Goal: Task Accomplishment & Management: Use online tool/utility

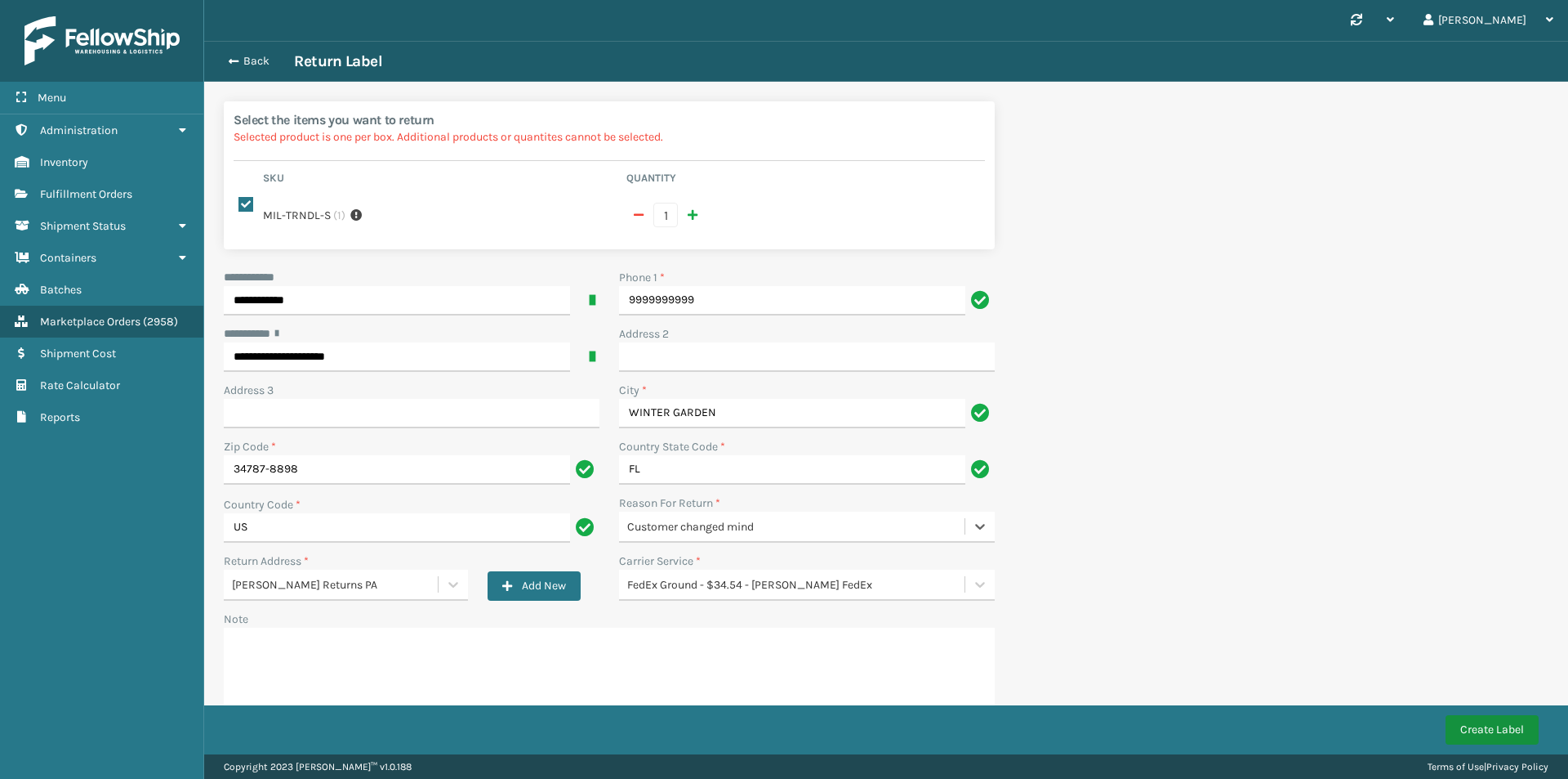
click at [1492, 741] on button "Create Label" at bounding box center [1493, 729] width 94 height 30
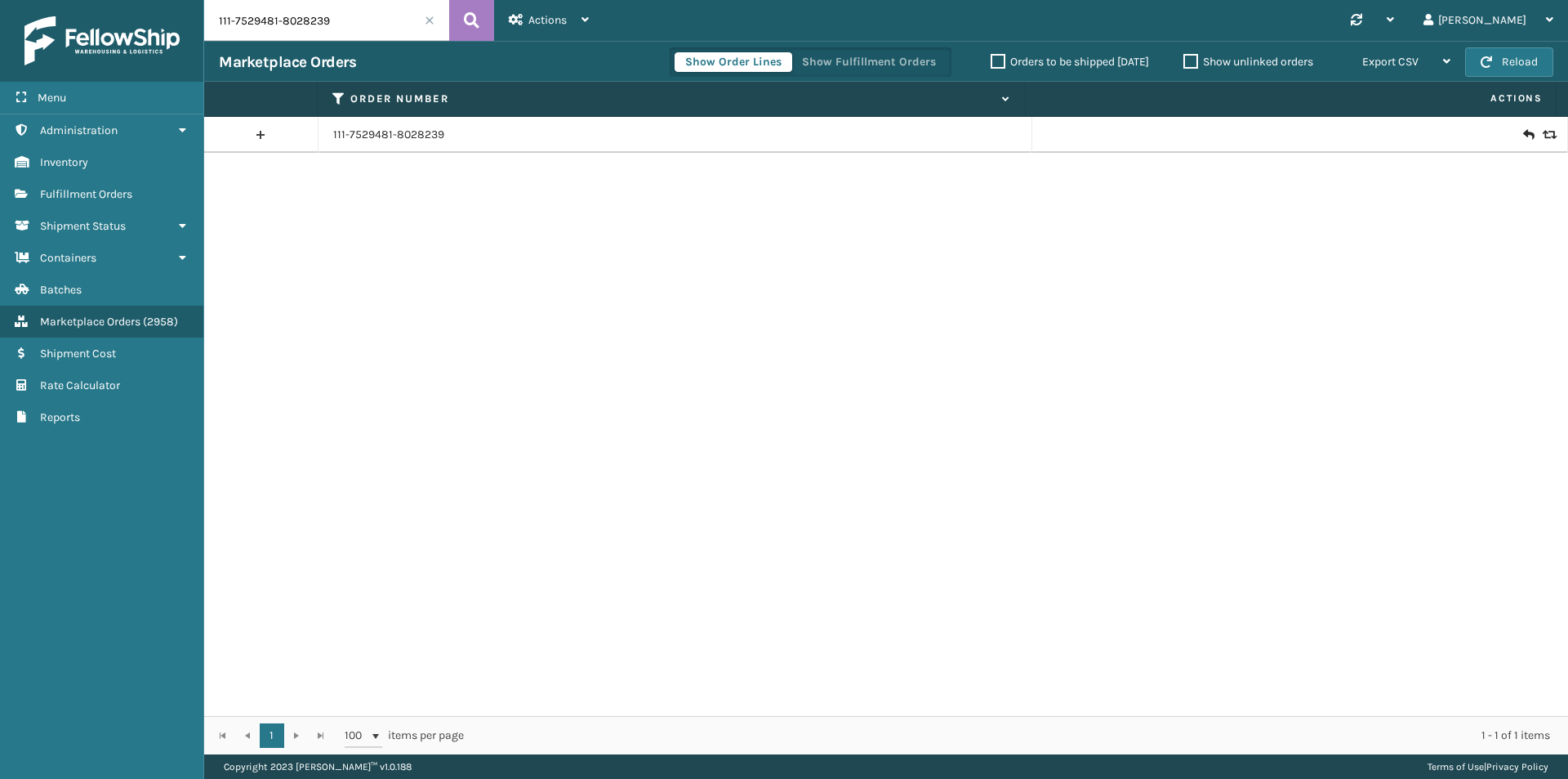
click at [406, 147] on td "111-7529481-8028239" at bounding box center [676, 135] width 714 height 36
click at [405, 140] on link "111-7529481-8028239" at bounding box center [388, 135] width 111 height 16
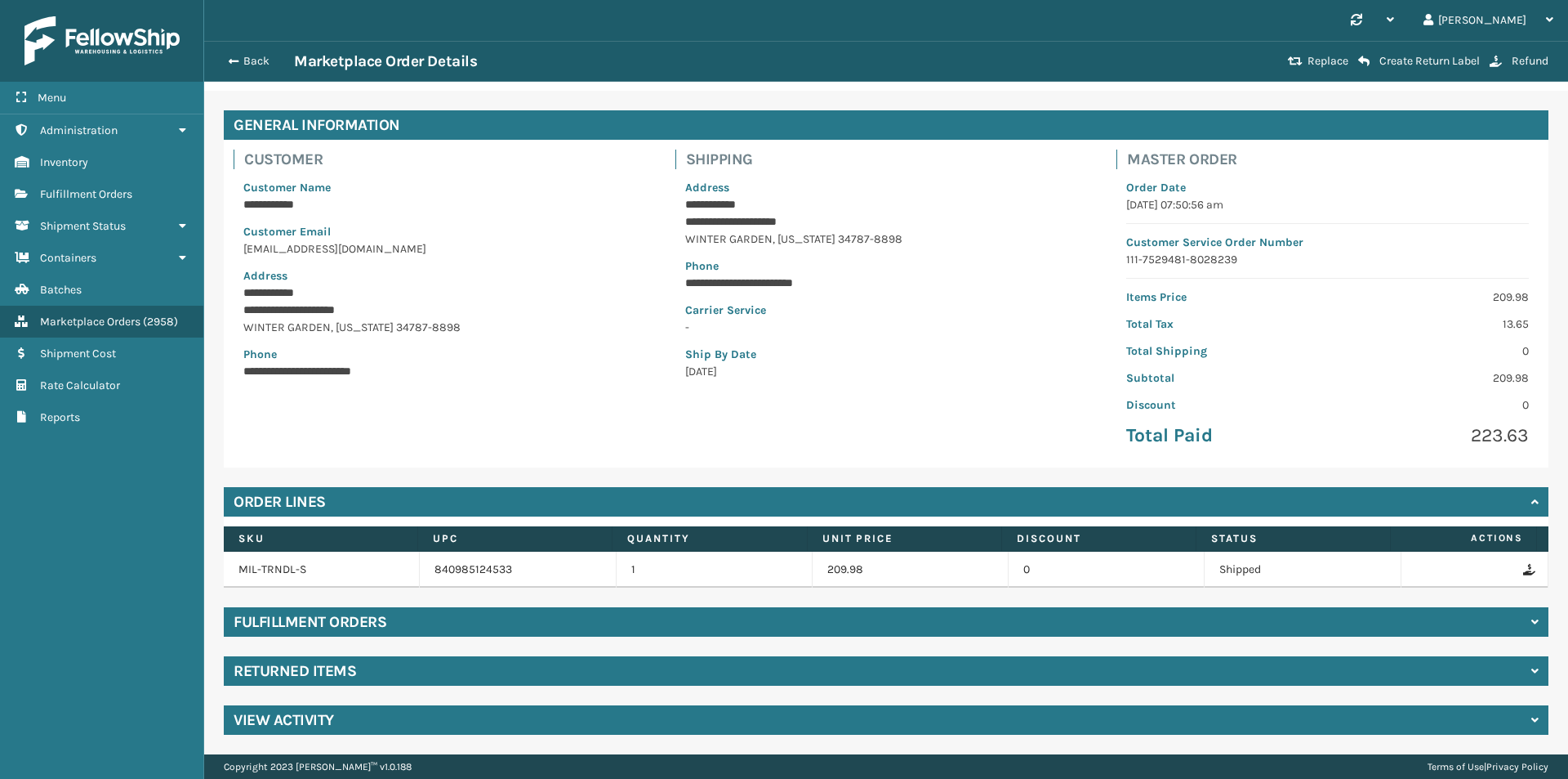
click at [362, 671] on div "Returned Items" at bounding box center [886, 670] width 1325 height 30
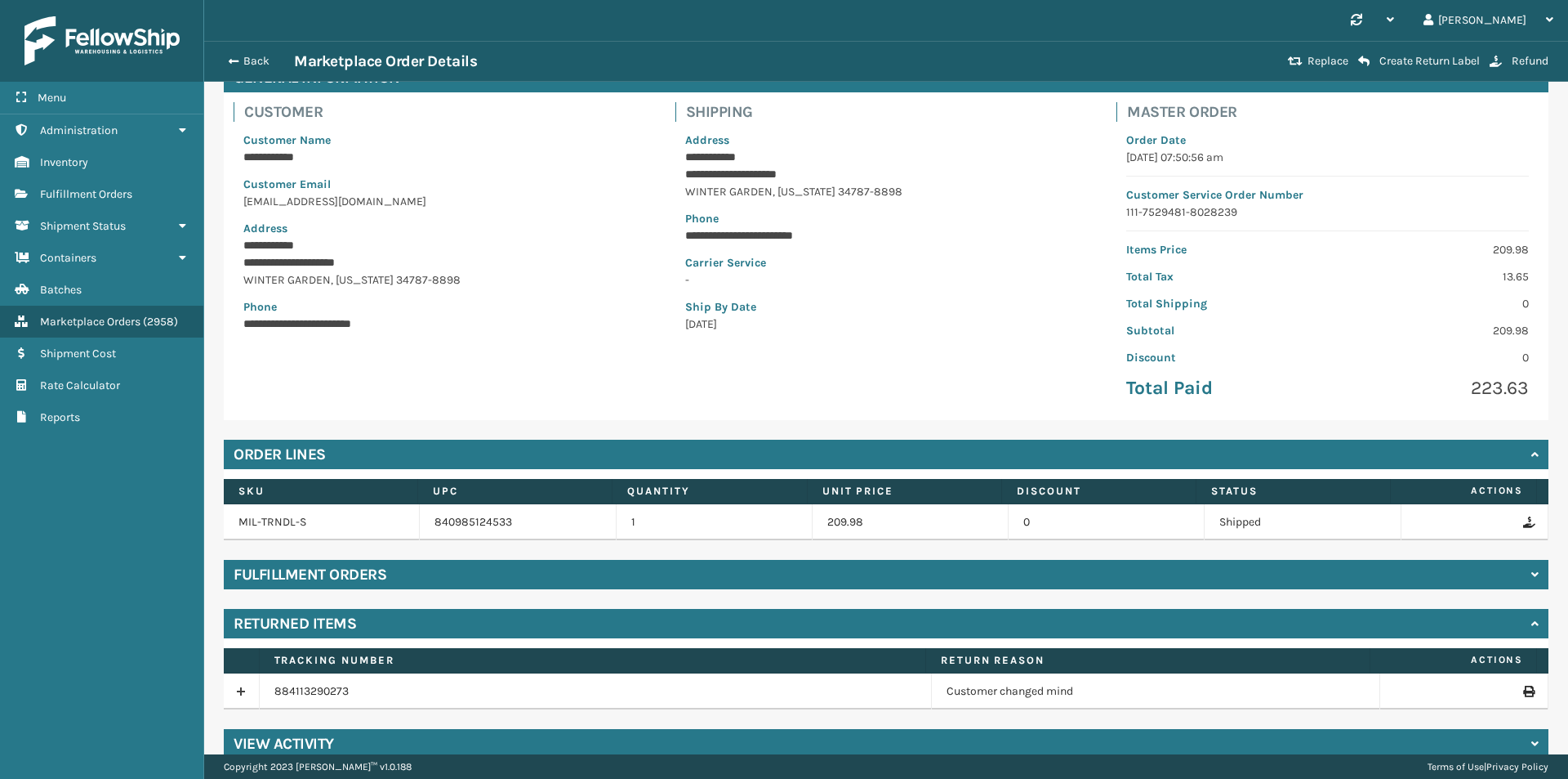
scroll to position [118, 0]
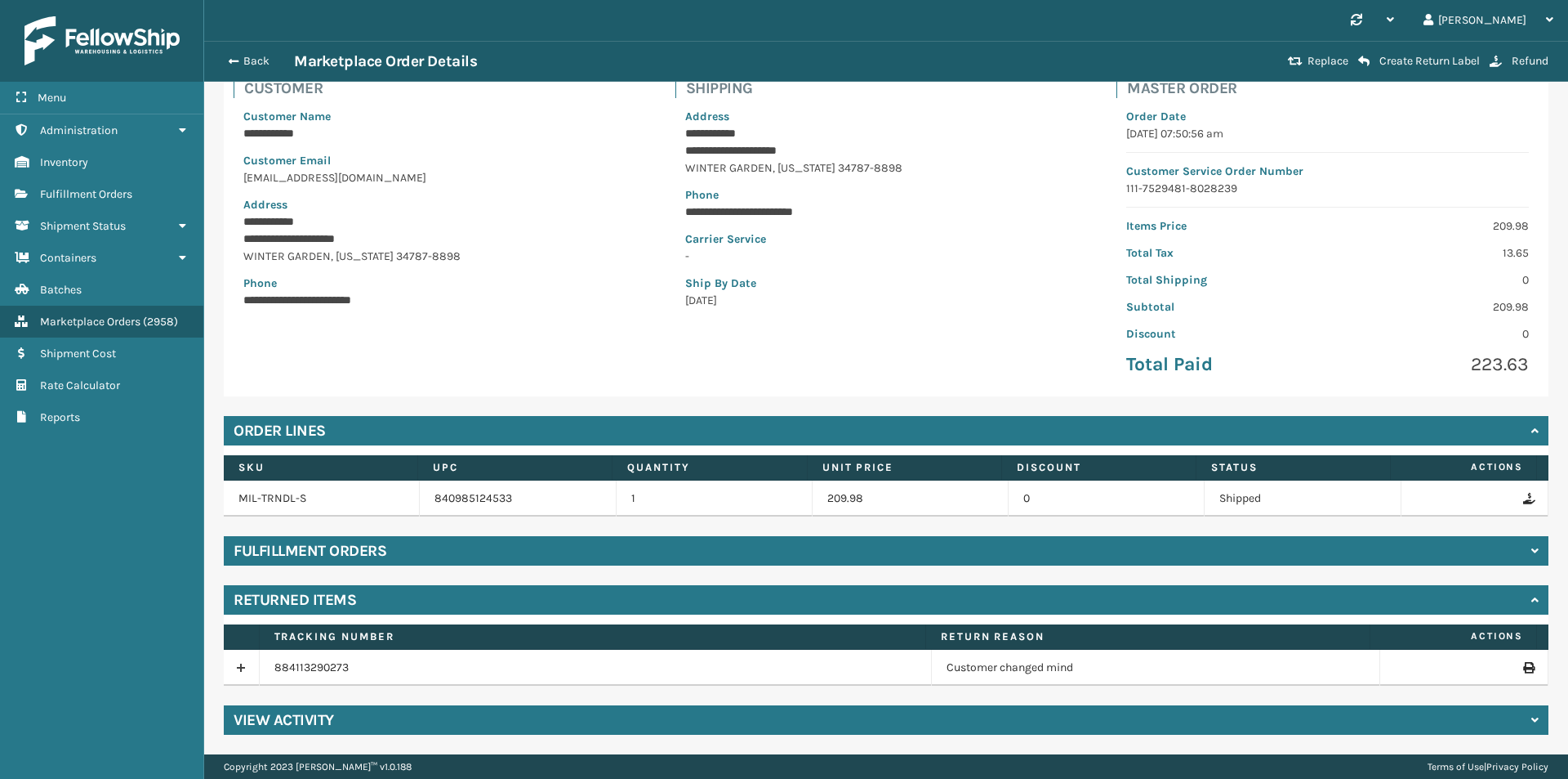
click at [1523, 665] on icon at bounding box center [1528, 667] width 10 height 11
click at [249, 61] on button "Back" at bounding box center [256, 60] width 75 height 14
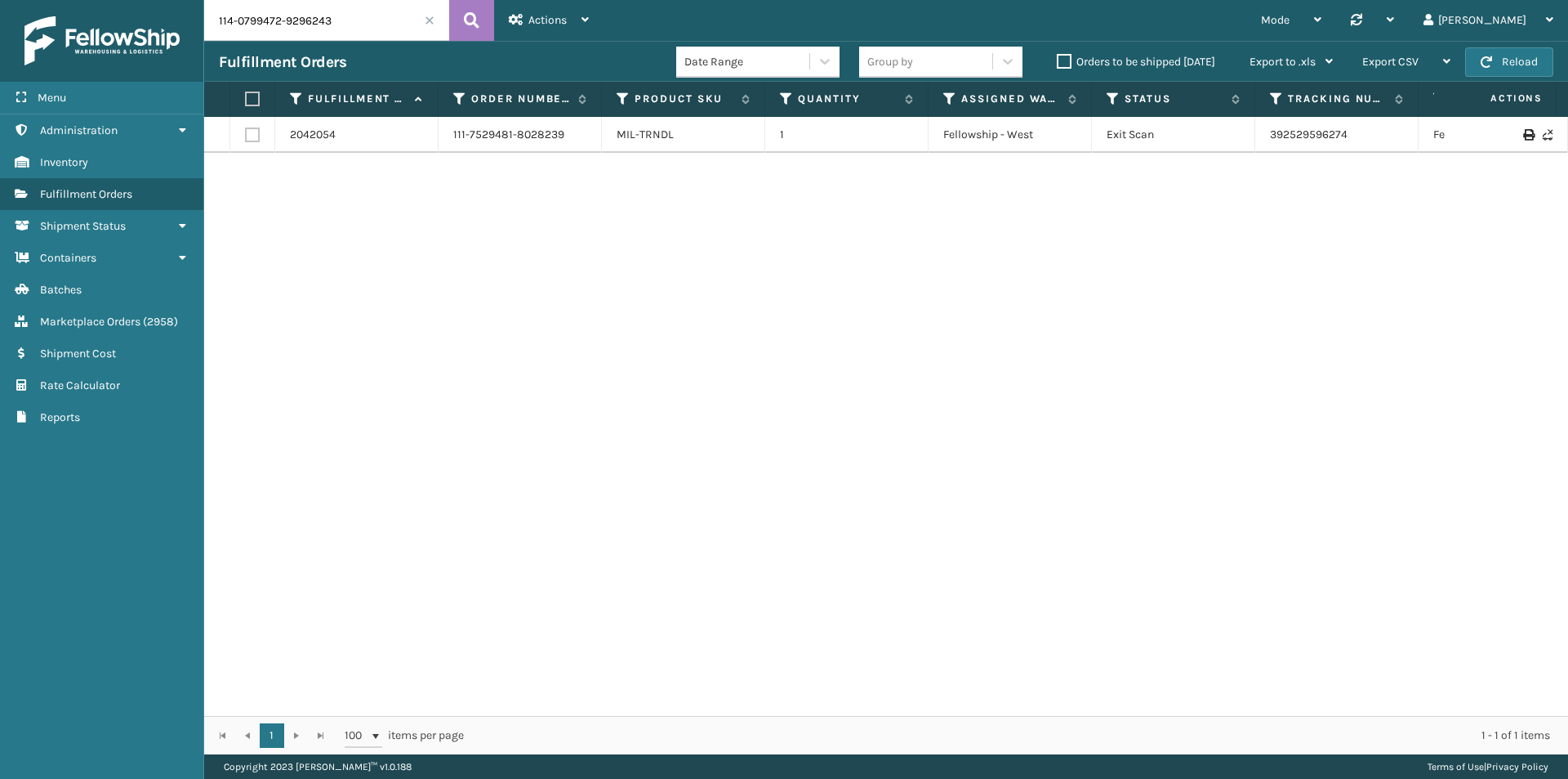
click at [482, 31] on button at bounding box center [471, 20] width 45 height 41
click at [387, 37] on input "114-0799472-9296243" at bounding box center [326, 20] width 245 height 41
drag, startPoint x: 1249, startPoint y: 135, endPoint x: 1226, endPoint y: 135, distance: 23.0
click at [1226, 135] on tr "2047754 114-0799472-9296243 MIL-TRNDL-W 1 Fellowship - West Exit Scan 392649282…" at bounding box center [1118, 135] width 1827 height 36
copy tr "392649282995"
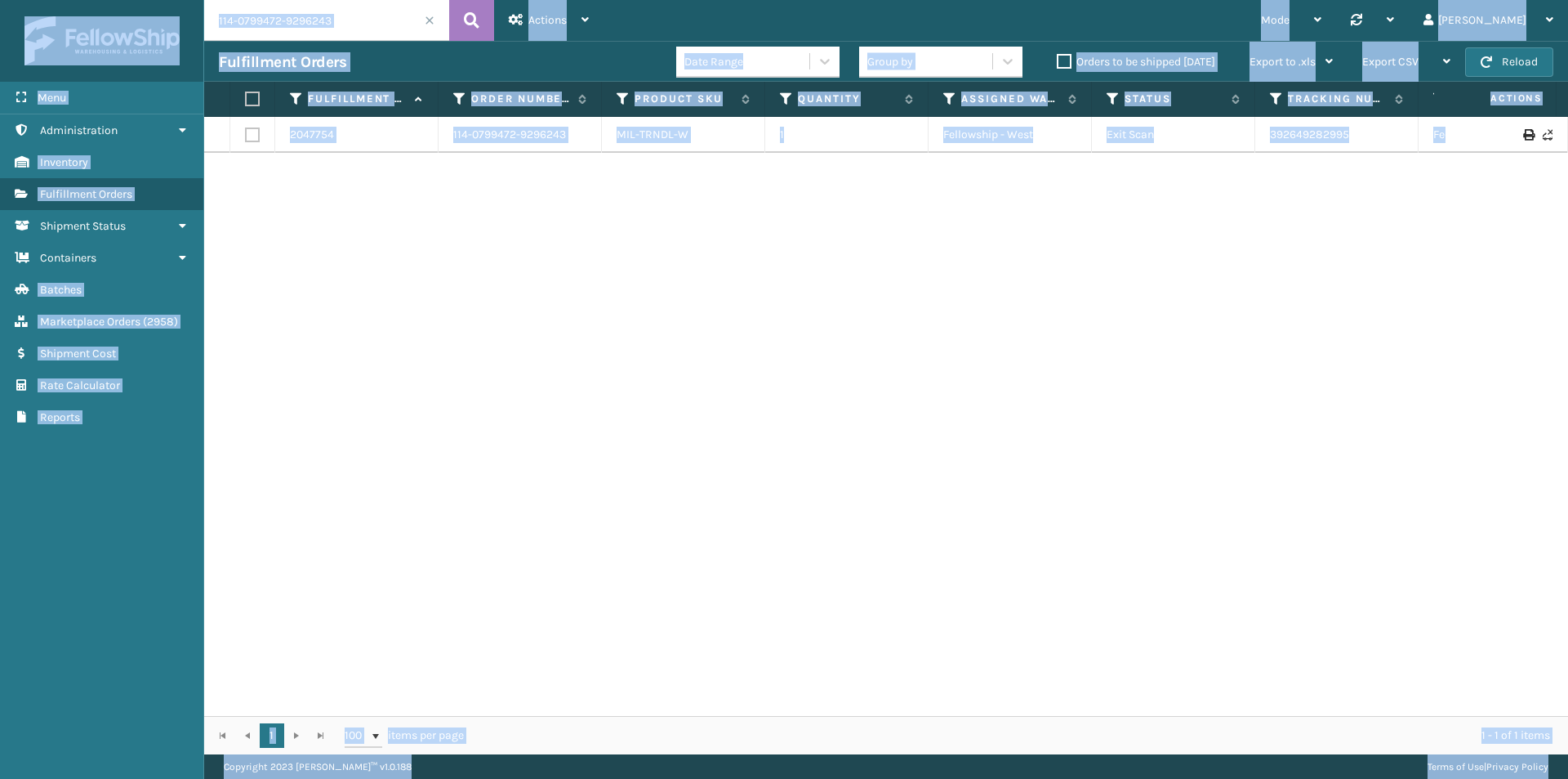
click at [347, 29] on input "114-0799472-9296243" at bounding box center [326, 20] width 245 height 41
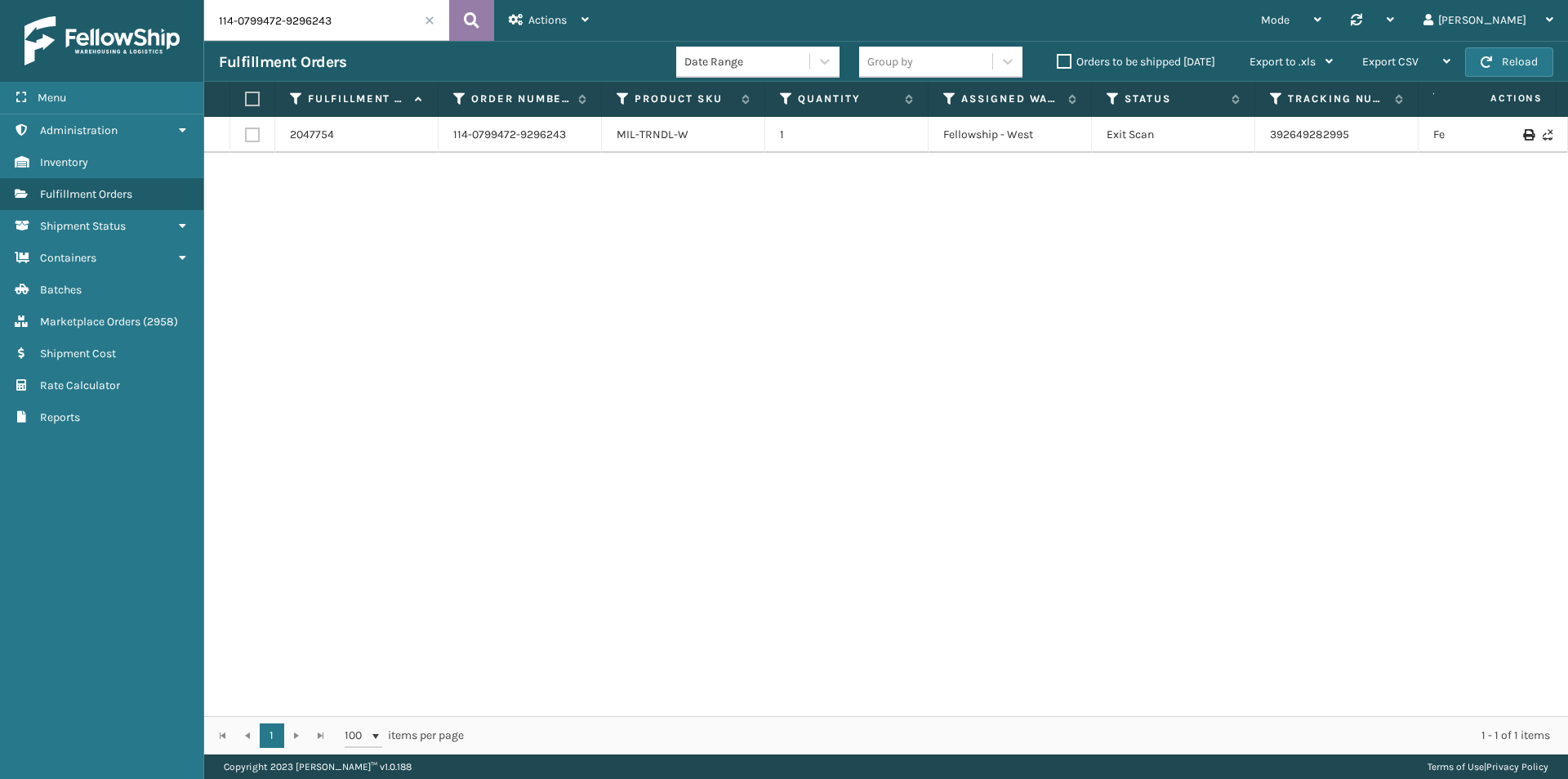
paste input "2-7262234-3549046"
click at [473, 26] on icon at bounding box center [471, 21] width 15 height 25
drag, startPoint x: 1392, startPoint y: 135, endPoint x: 1236, endPoint y: 133, distance: 156.0
click at [1236, 133] on tr "2056808 112-7262234-3549046 MIL-HK612-6 1 Milliard LV Exit Scan 1ZH0R7060322577…" at bounding box center [1118, 135] width 1827 height 36
copy tr "1ZH0R7060322577679"
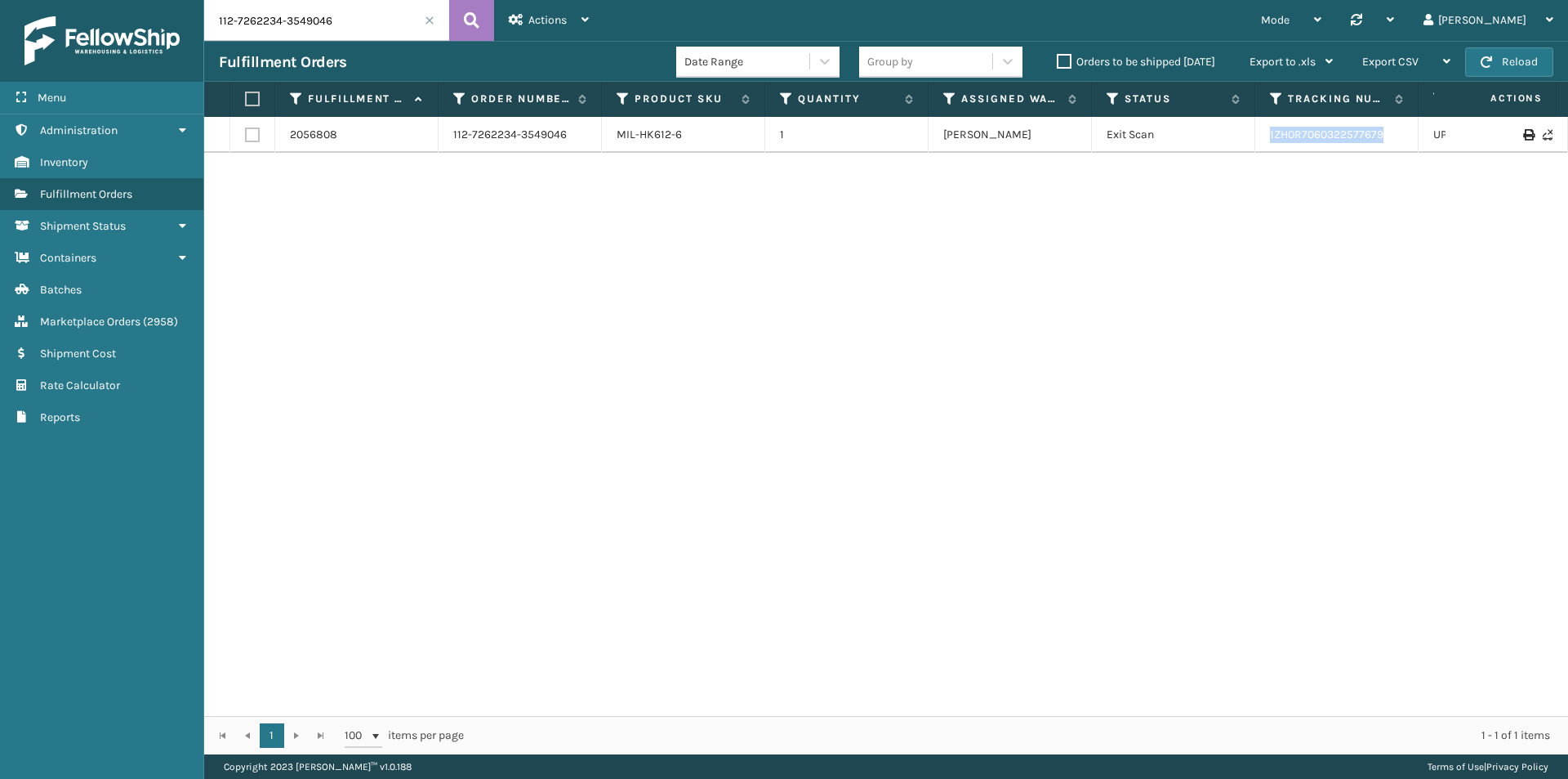
click at [354, 38] on input "112-7262234-3549046" at bounding box center [326, 20] width 245 height 41
paste input "4-0084637-5768247"
click at [475, 14] on icon at bounding box center [471, 21] width 15 height 25
drag, startPoint x: 1287, startPoint y: 144, endPoint x: 1224, endPoint y: 144, distance: 63.0
click at [1224, 144] on tr "2056280 114-0084637-5768247 MIL-HK612-6 1 TFM Exit Scan 392735113750 FedEx Home…" at bounding box center [1118, 135] width 1827 height 36
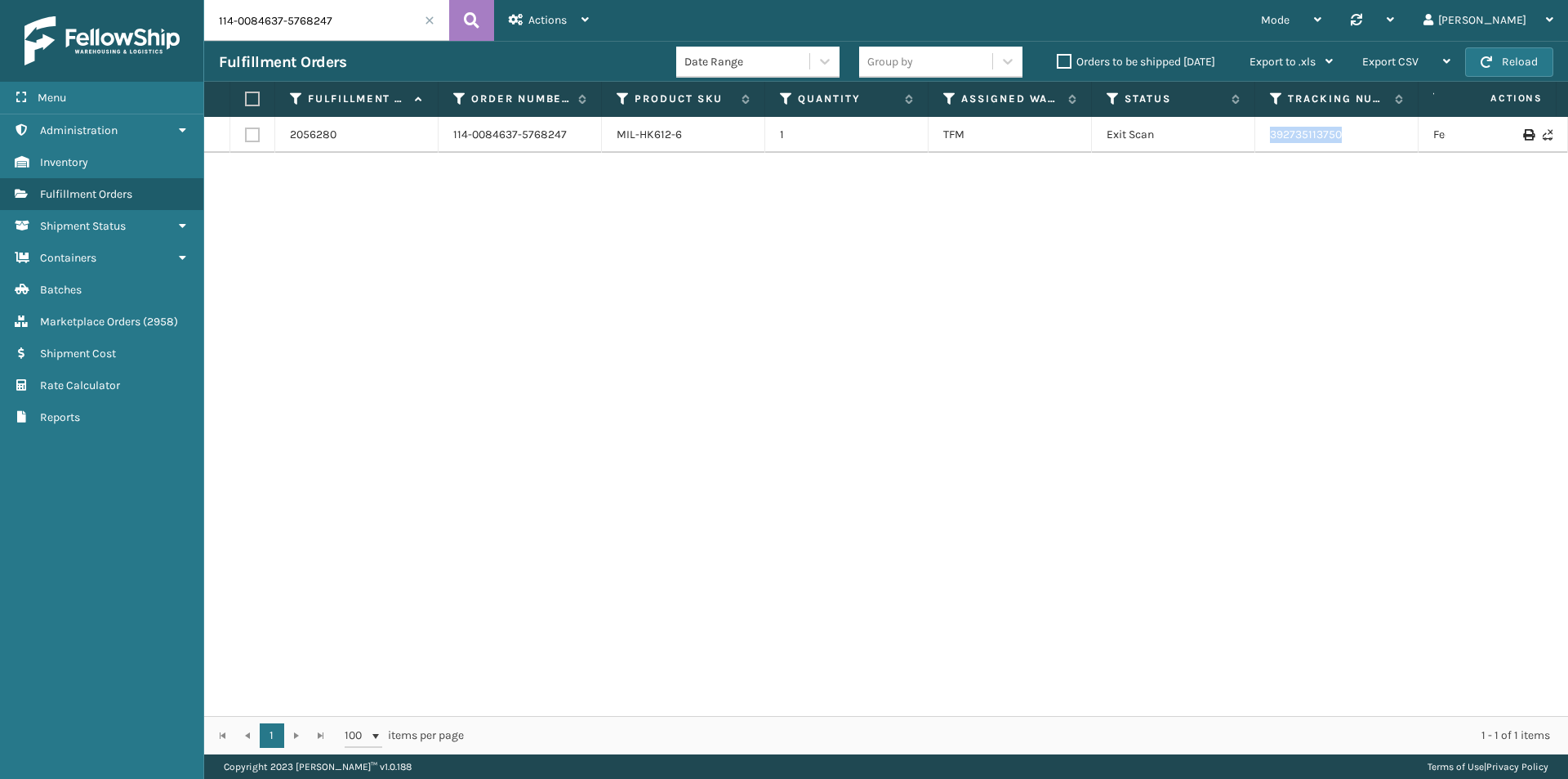
copy tr "392735113750"
click at [303, 27] on input "114-0084637-5768247" at bounding box center [326, 20] width 245 height 41
paste input "3-8739390-6760221"
click at [470, 20] on icon at bounding box center [471, 21] width 15 height 25
drag, startPoint x: 1390, startPoint y: 150, endPoint x: 1240, endPoint y: 147, distance: 150.0
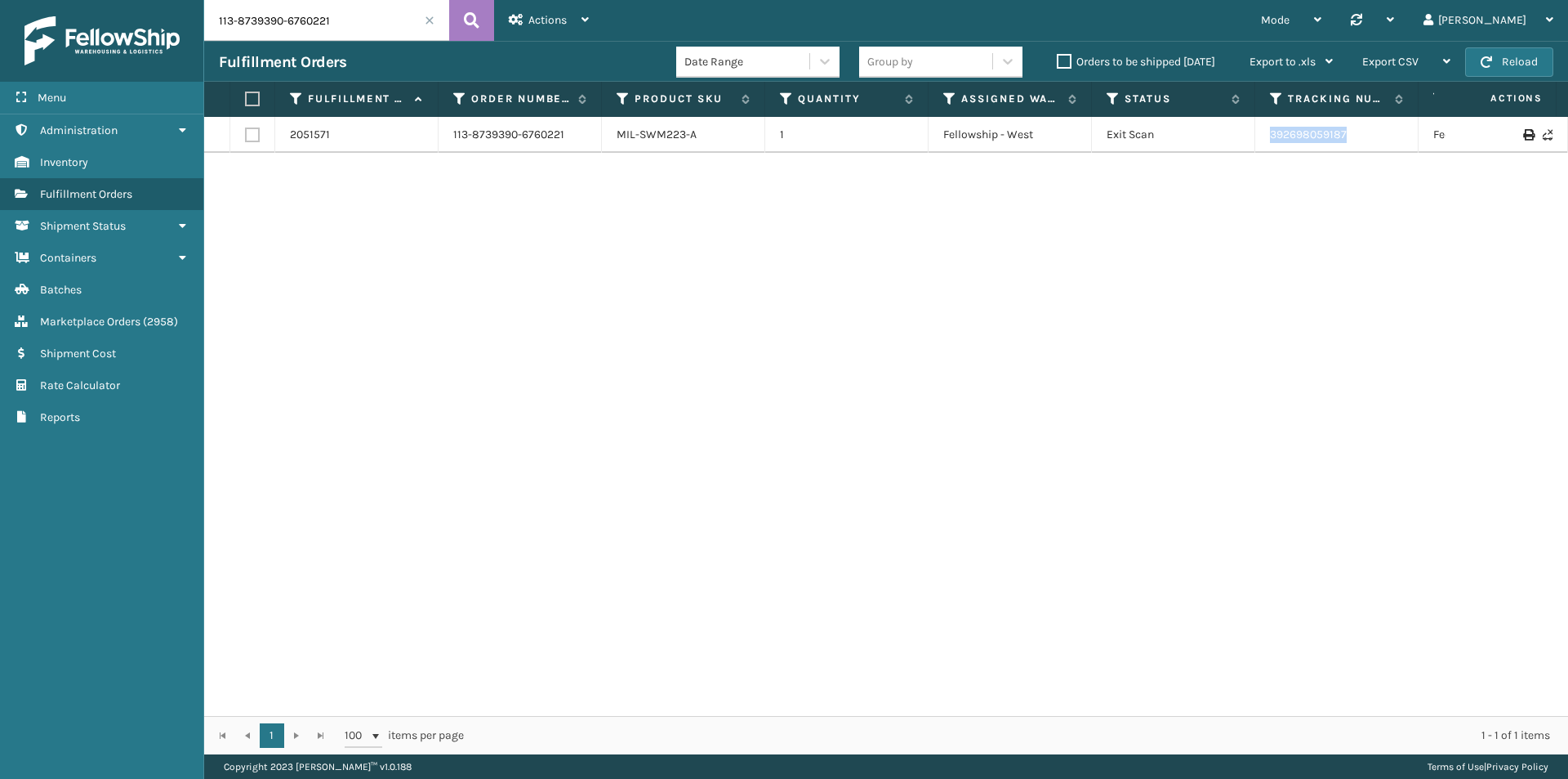
click at [1240, 147] on tr "2051571 113-8739390-6760221 MIL-SWM223-A 1 Fellowship - West Exit Scan 39269805…" at bounding box center [1118, 135] width 1827 height 36
copy tr "392698059187"
click at [327, 32] on input "113-8739390-6760221" at bounding box center [326, 20] width 245 height 41
paste input "4-6978785-1310616"
click at [469, 21] on icon at bounding box center [471, 21] width 15 height 25
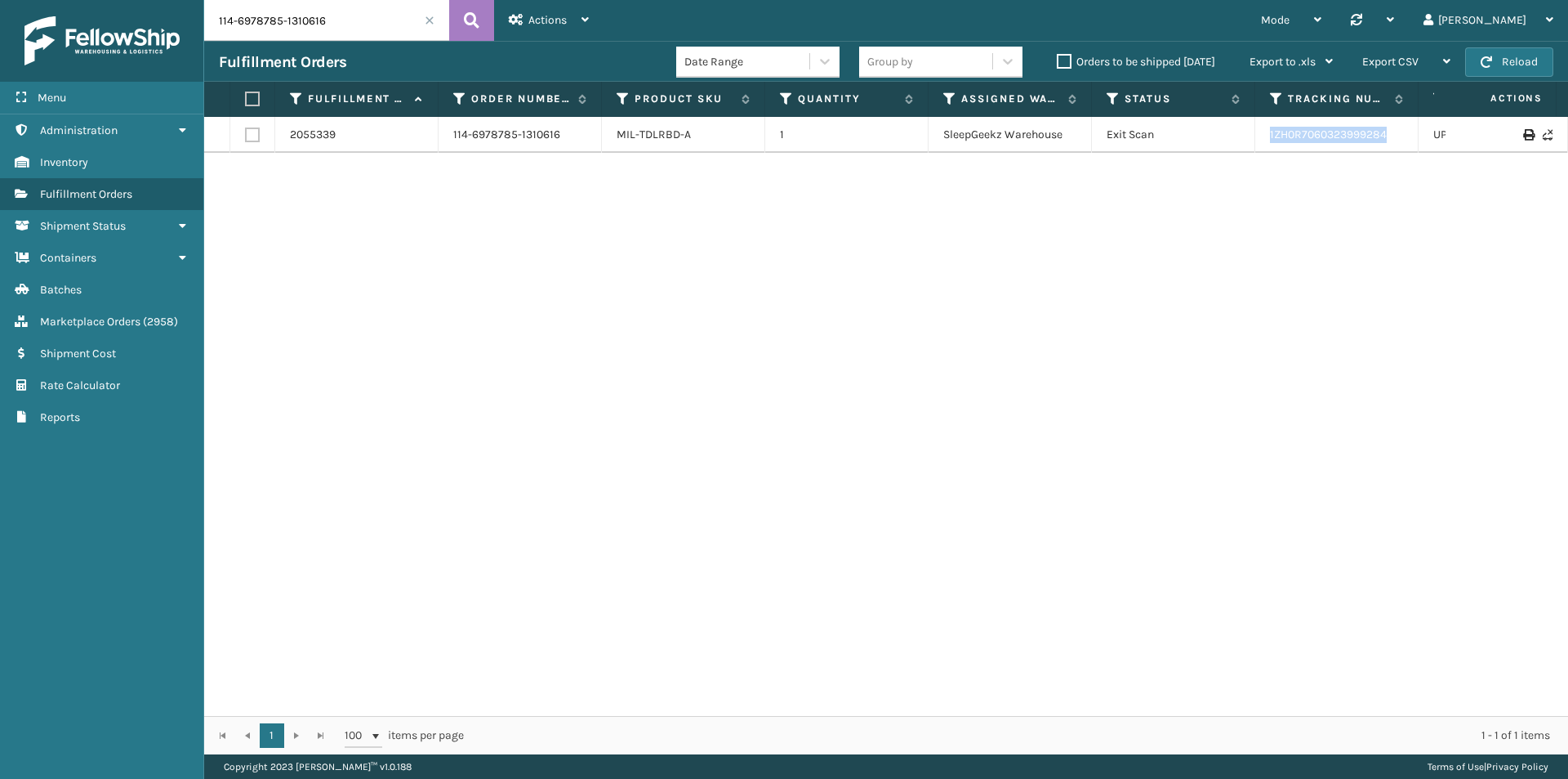
drag, startPoint x: 1402, startPoint y: 139, endPoint x: 1259, endPoint y: 148, distance: 143.3
click at [1259, 148] on td "1ZH0R7060323999284" at bounding box center [1336, 135] width 163 height 36
copy link "1ZH0R7060323999284"
click at [366, 35] on div "114-6978785-1310616 Actions Settings Remove All Filters Track Fulfillment Order…" at bounding box center [886, 377] width 1364 height 754
click at [362, 16] on input "114-6978785-1310616" at bounding box center [326, 20] width 245 height 41
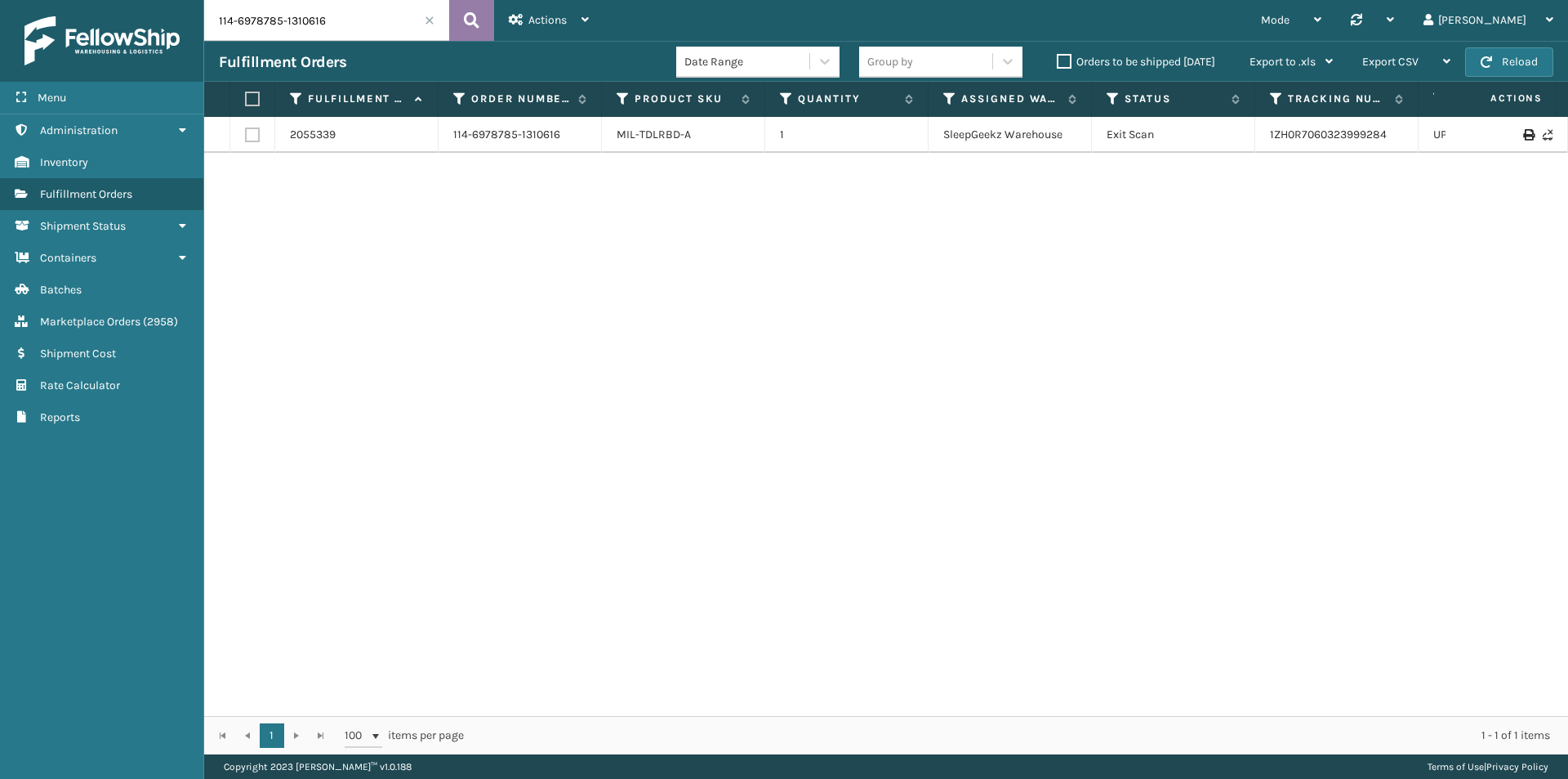
paste input "1-8555127-9999410"
click at [483, 9] on button at bounding box center [471, 20] width 45 height 41
drag, startPoint x: 1376, startPoint y: 137, endPoint x: 1258, endPoint y: 143, distance: 118.2
click at [1258, 143] on td "392698234627" at bounding box center [1336, 135] width 163 height 36
copy link "392698234627"
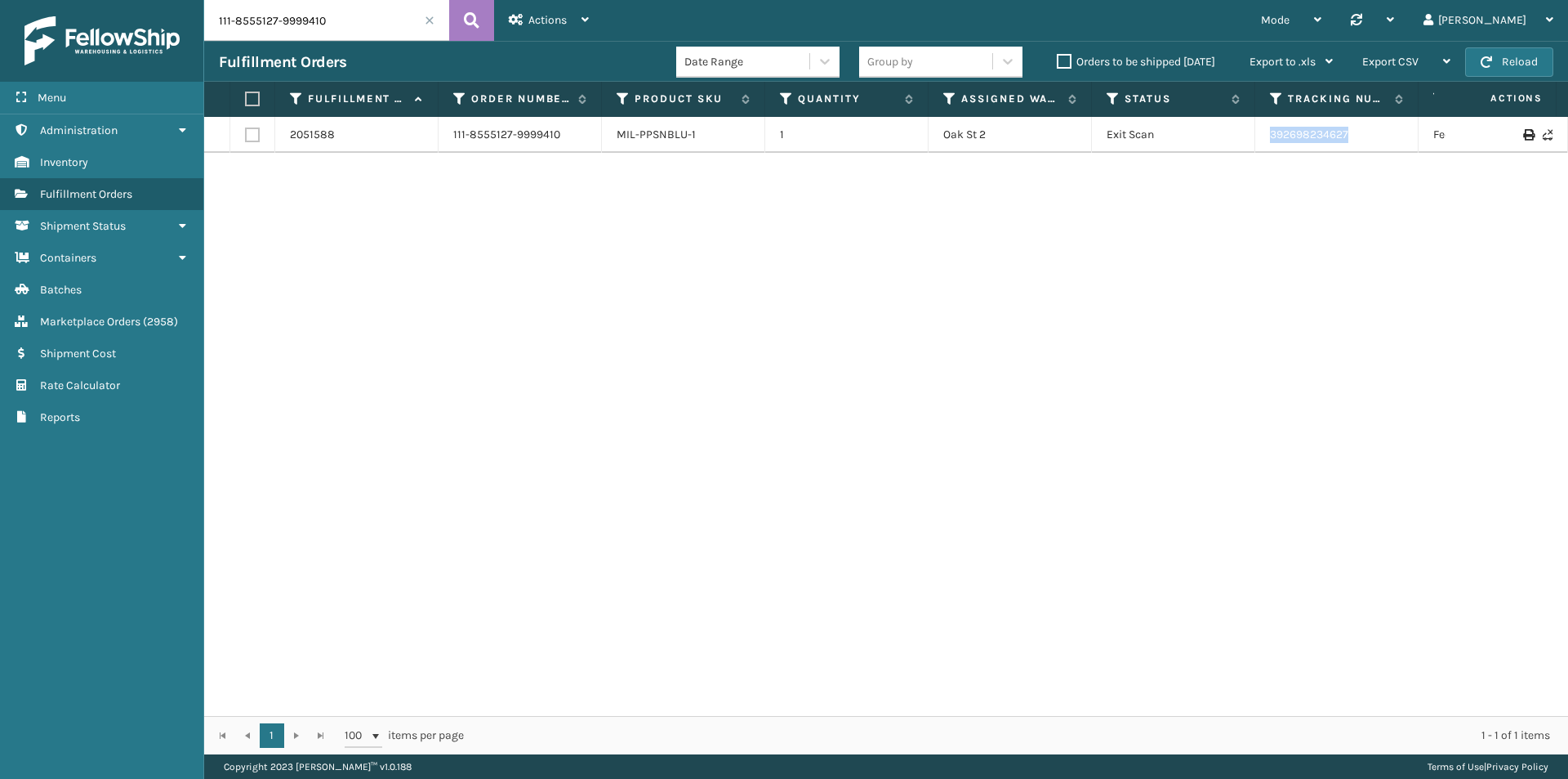
click at [311, 22] on input "111-8555127-9999410" at bounding box center [326, 20] width 245 height 41
paste input "7702016-2964241"
click at [472, 26] on icon at bounding box center [471, 21] width 15 height 25
click at [1272, 139] on td "392725525926" at bounding box center [1336, 135] width 163 height 36
copy link "392725525926"
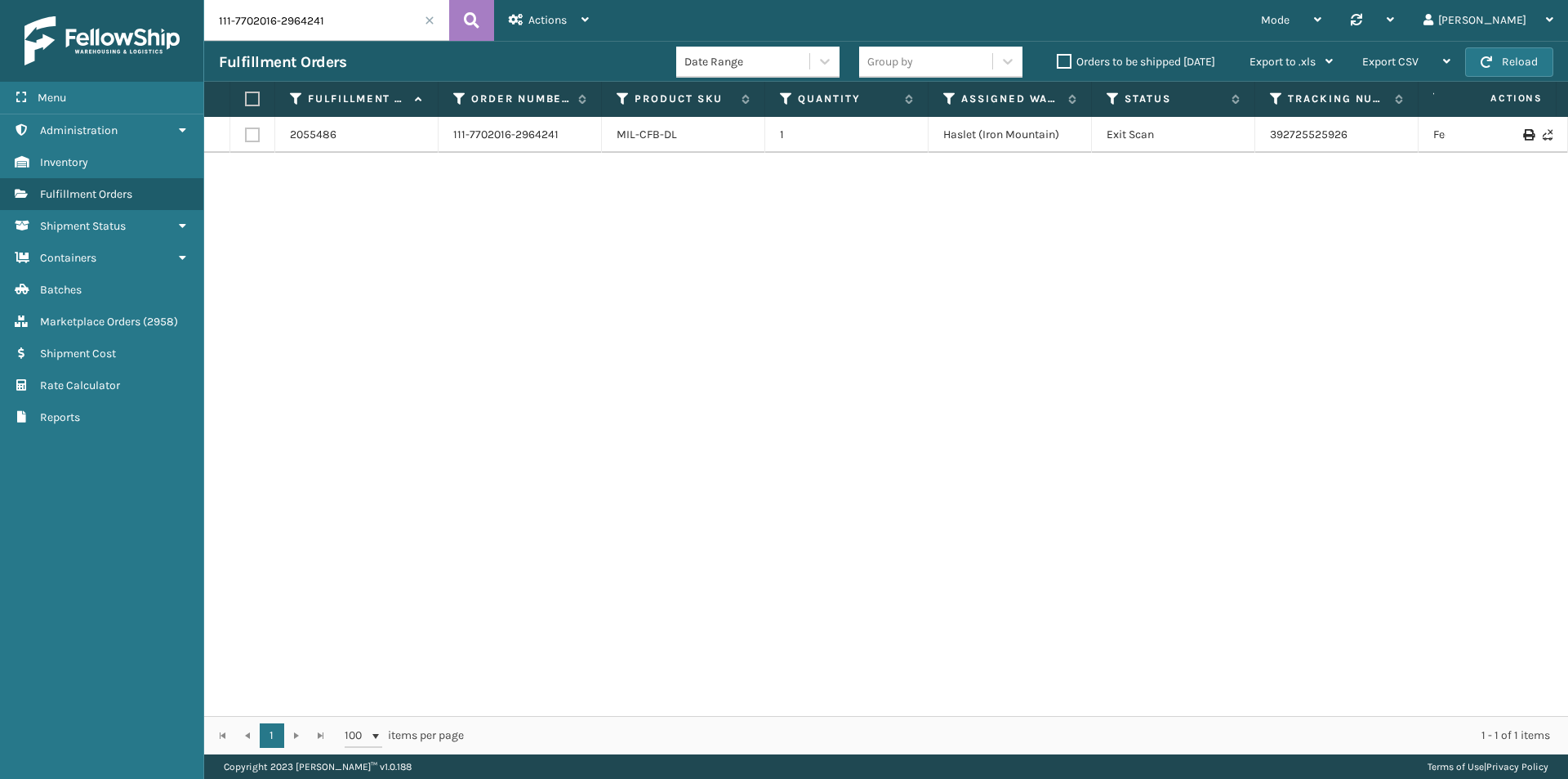
click at [351, 26] on input "111-7702016-2964241" at bounding box center [326, 20] width 245 height 41
paste input "3151514-5491443"
click at [490, 19] on button at bounding box center [471, 20] width 45 height 41
drag, startPoint x: 1385, startPoint y: 149, endPoint x: 1248, endPoint y: 144, distance: 137.1
click at [1248, 144] on tr "2051412 111-3151514-5491443 MIL-HK612-6 1 Haslet (Iron Mountain) Exit Scan 3926…" at bounding box center [1118, 135] width 1827 height 36
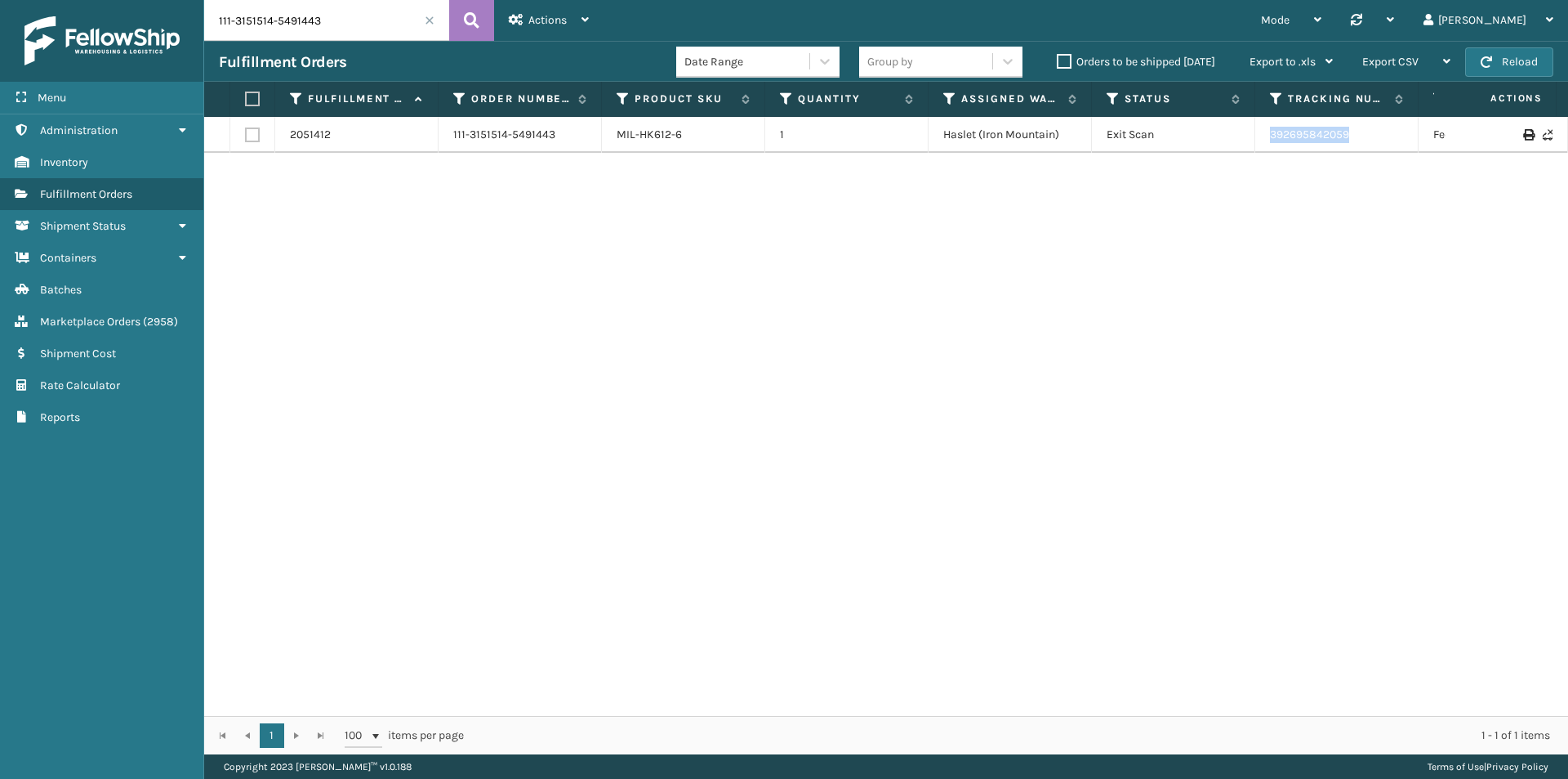
copy tr "392695842059"
click at [336, 4] on input "111-3151514-5491443" at bounding box center [326, 20] width 245 height 41
paste input "5096923-6912255"
type input "111-5096923-6912255"
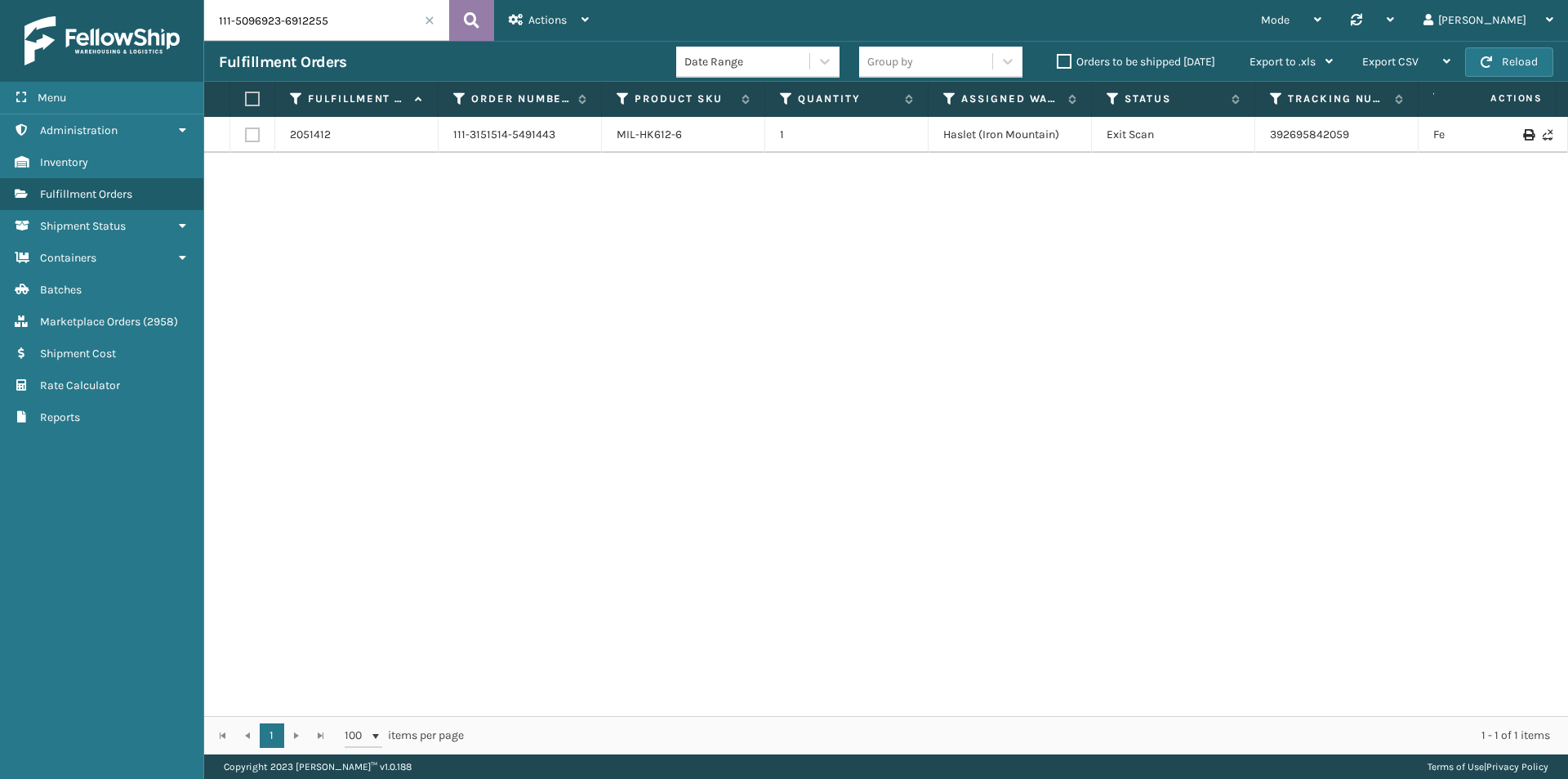
click at [475, 18] on icon at bounding box center [471, 21] width 15 height 25
drag, startPoint x: 1405, startPoint y: 142, endPoint x: 1212, endPoint y: 142, distance: 193.0
click at [1212, 142] on tr "1989142 111-5096923-6912255 MIL-HK612-6 1 Milliard LV Canceled 1ZH0R70603051286…" at bounding box center [1118, 135] width 1827 height 36
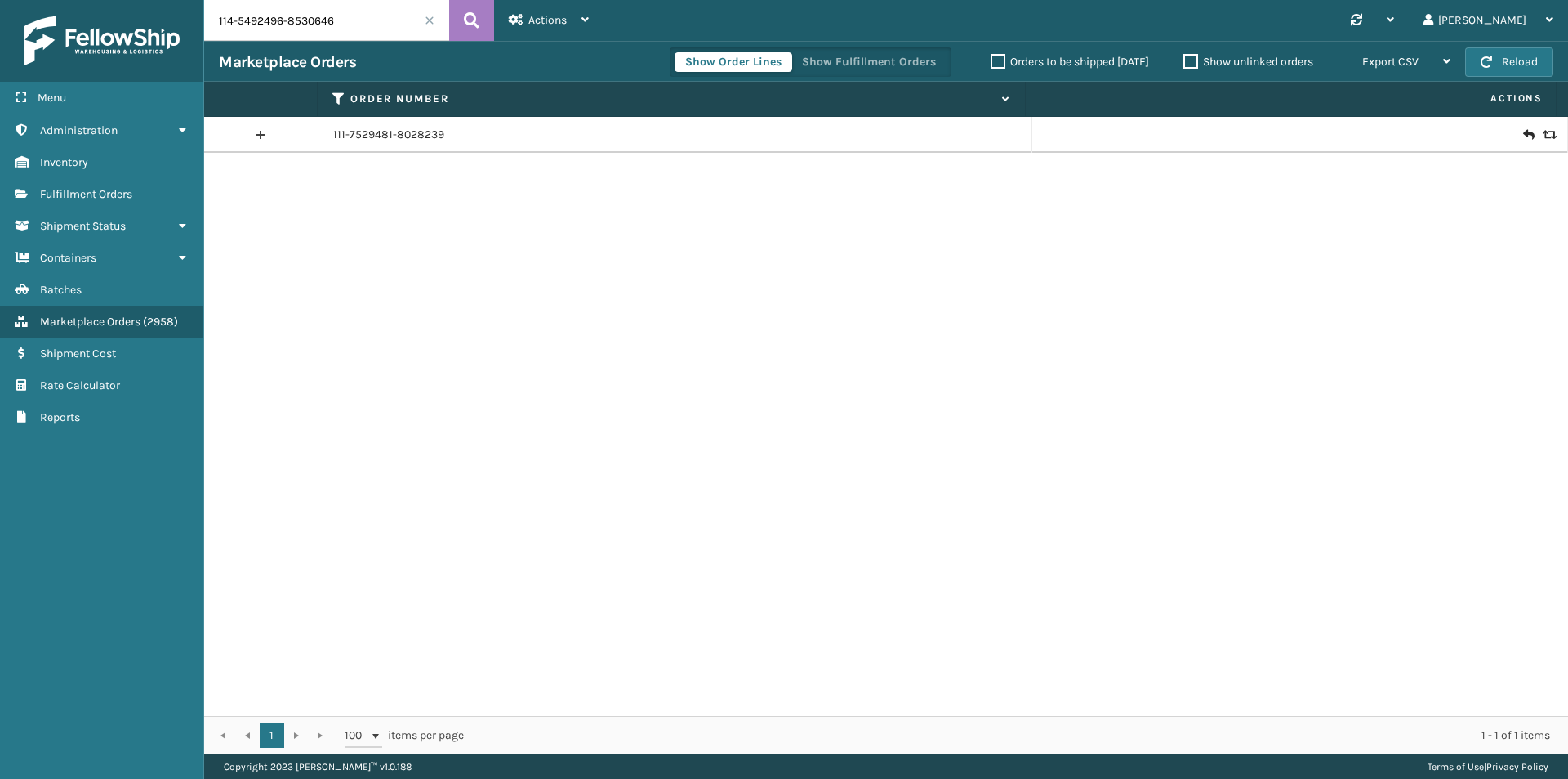
click at [468, 14] on icon at bounding box center [471, 21] width 15 height 25
click at [1523, 134] on icon at bounding box center [1528, 135] width 10 height 16
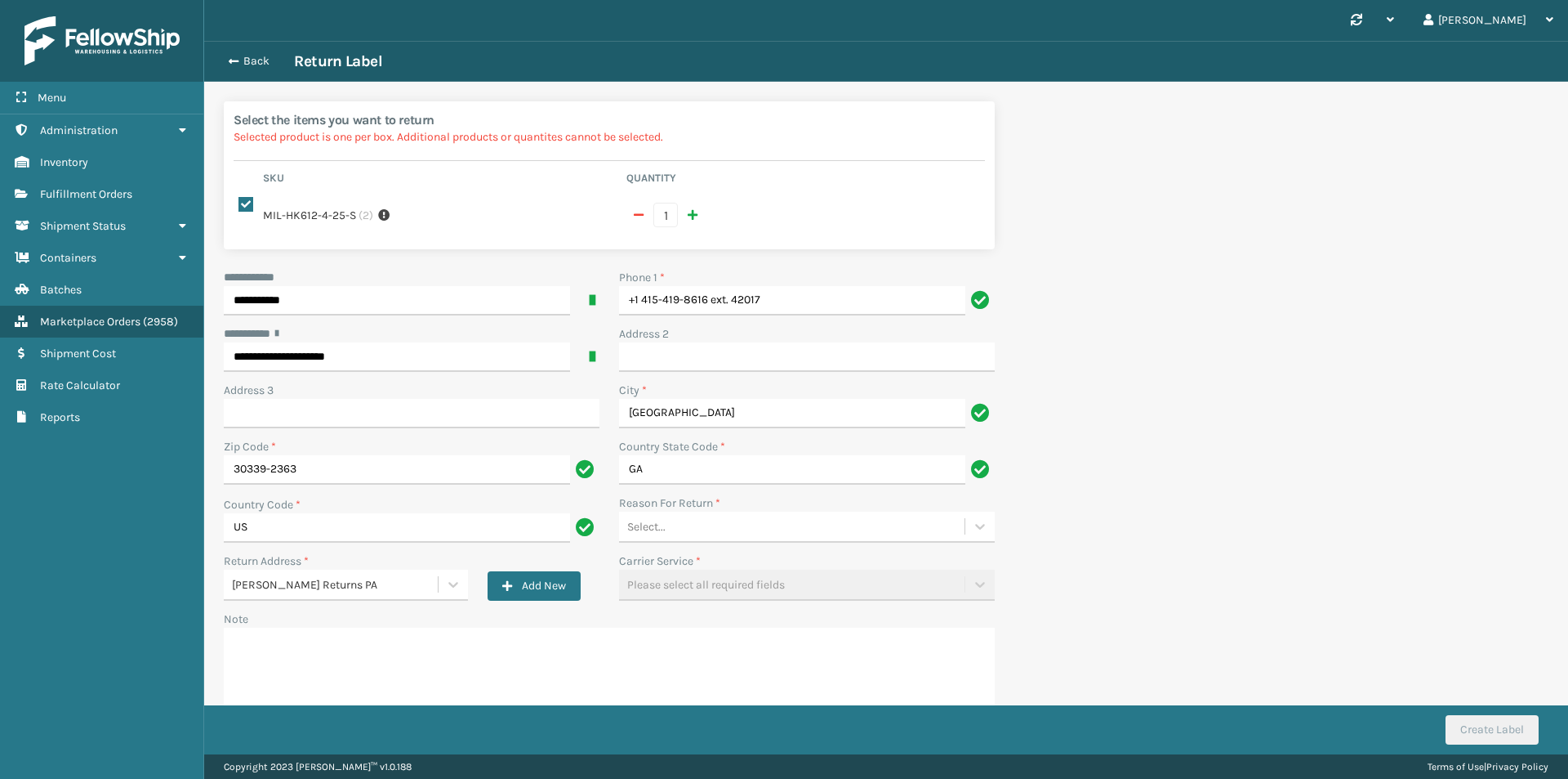
click at [763, 283] on div "Phone 1 *" at bounding box center [807, 278] width 376 height 17
click at [774, 298] on input "+1 415-419-8616 ext. 42017" at bounding box center [792, 301] width 346 height 30
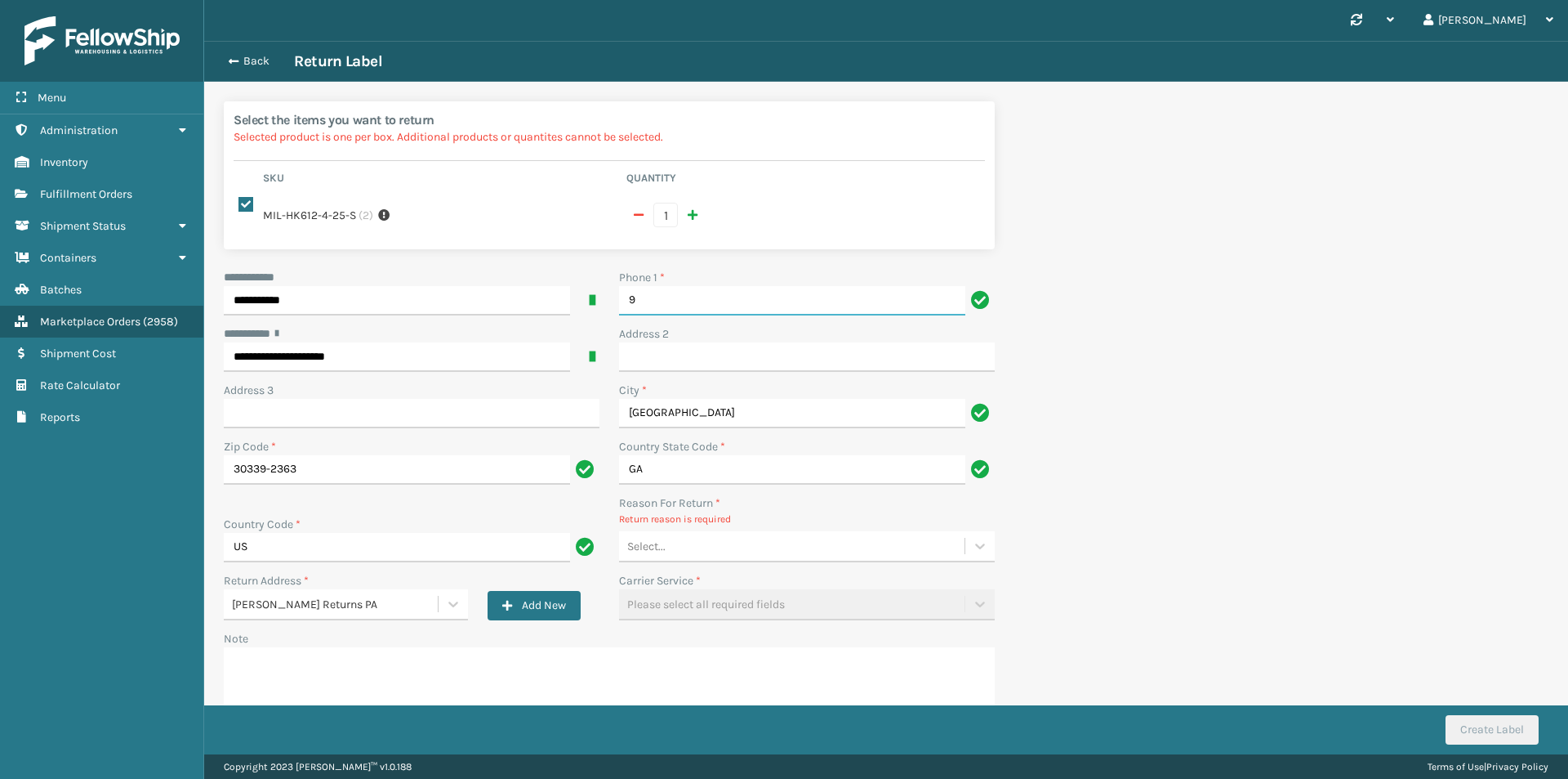
type input "9999999999"
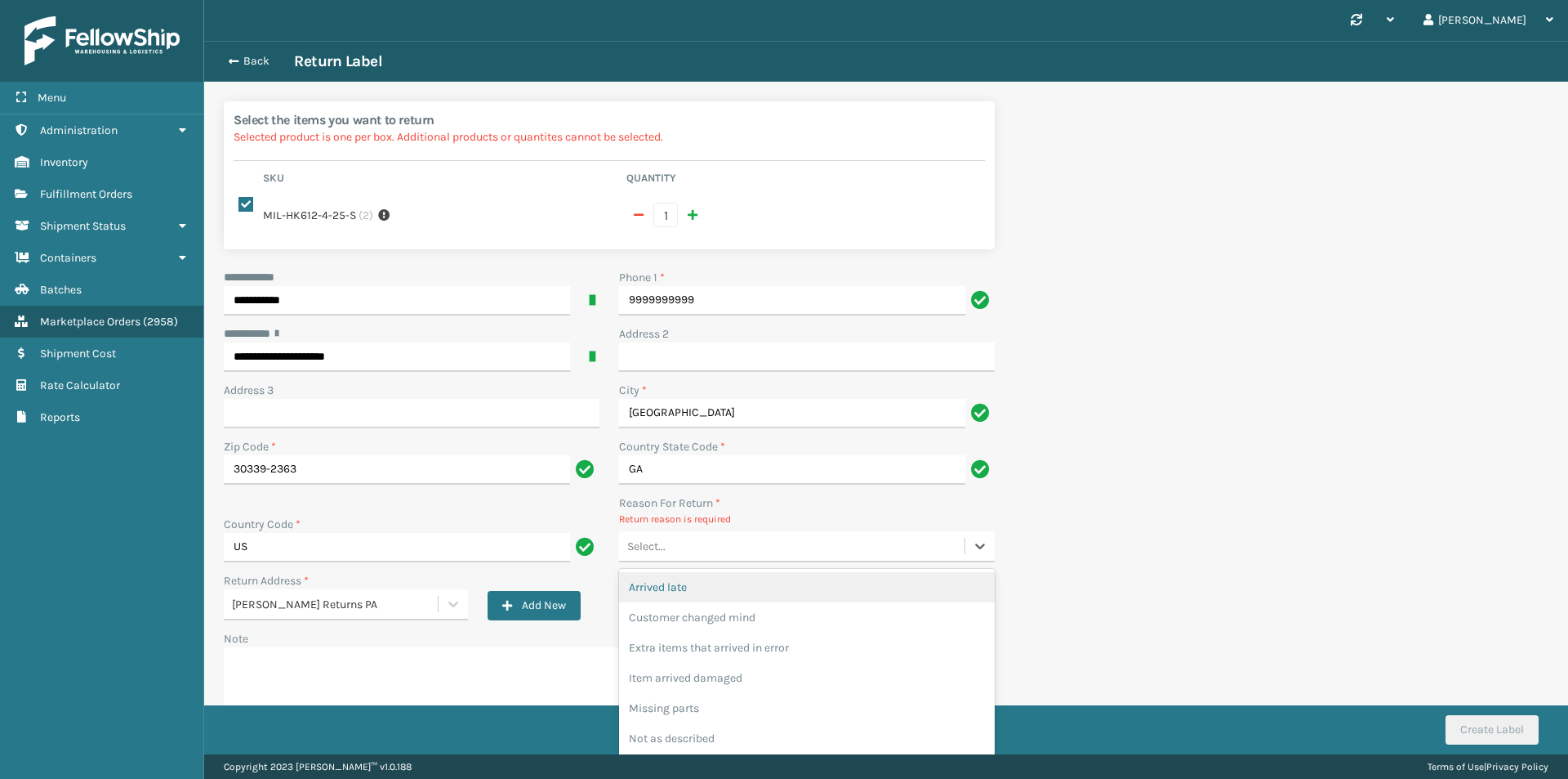
click at [739, 536] on div "Select..." at bounding box center [792, 546] width 345 height 27
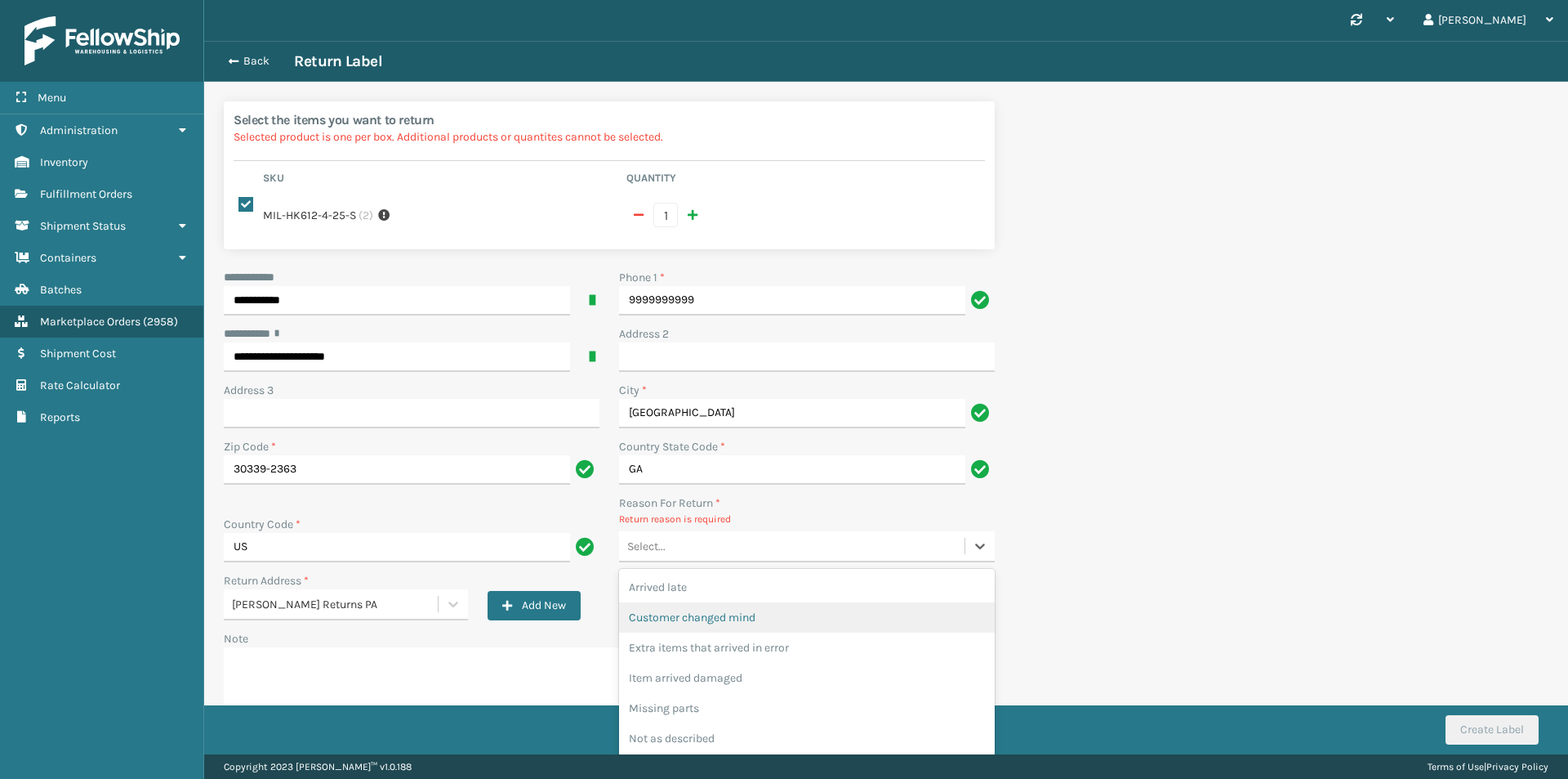
click at [759, 621] on div "Customer changed mind" at bounding box center [807, 618] width 376 height 31
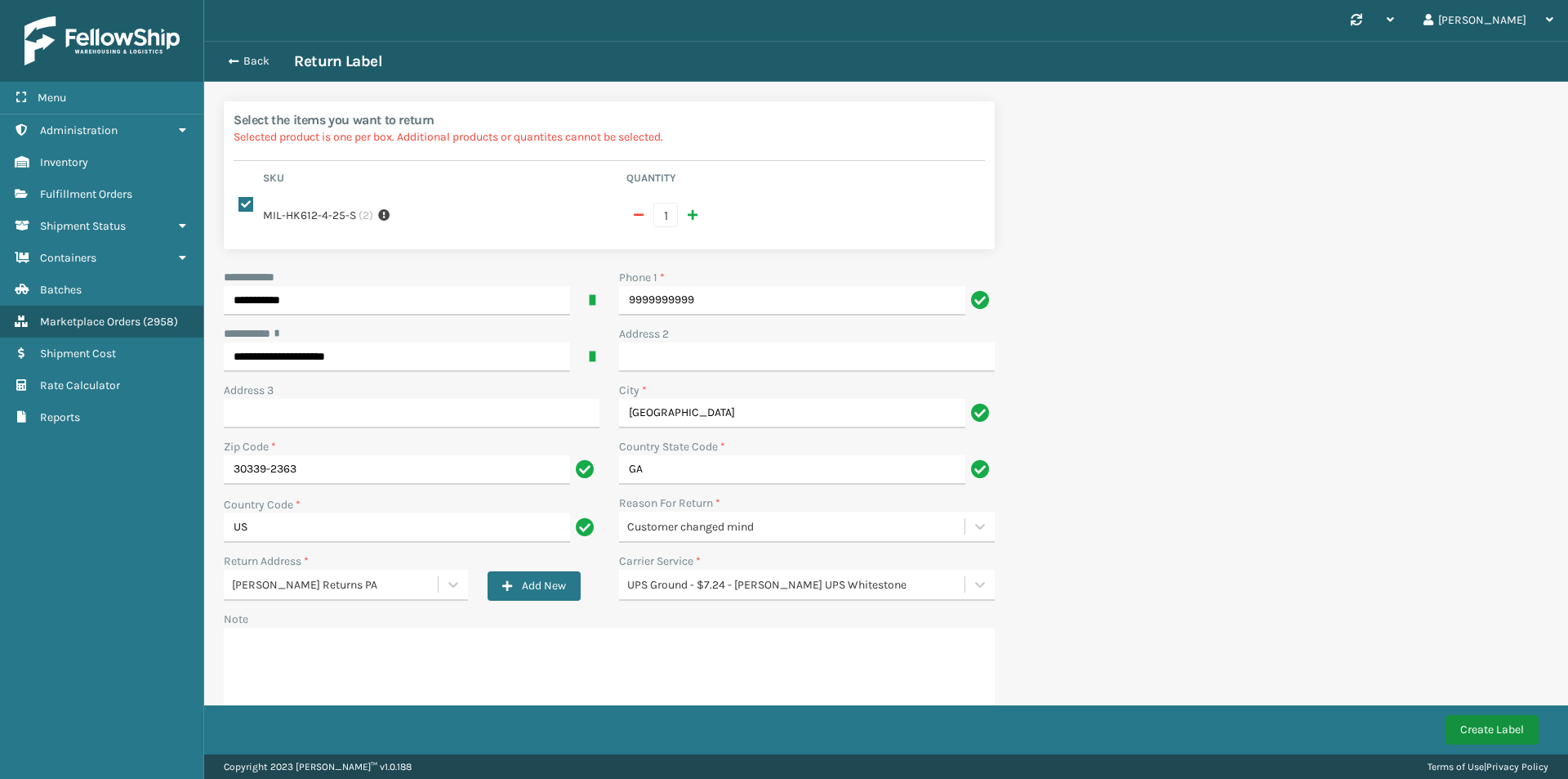
click at [1519, 723] on button "Create Label" at bounding box center [1493, 729] width 94 height 30
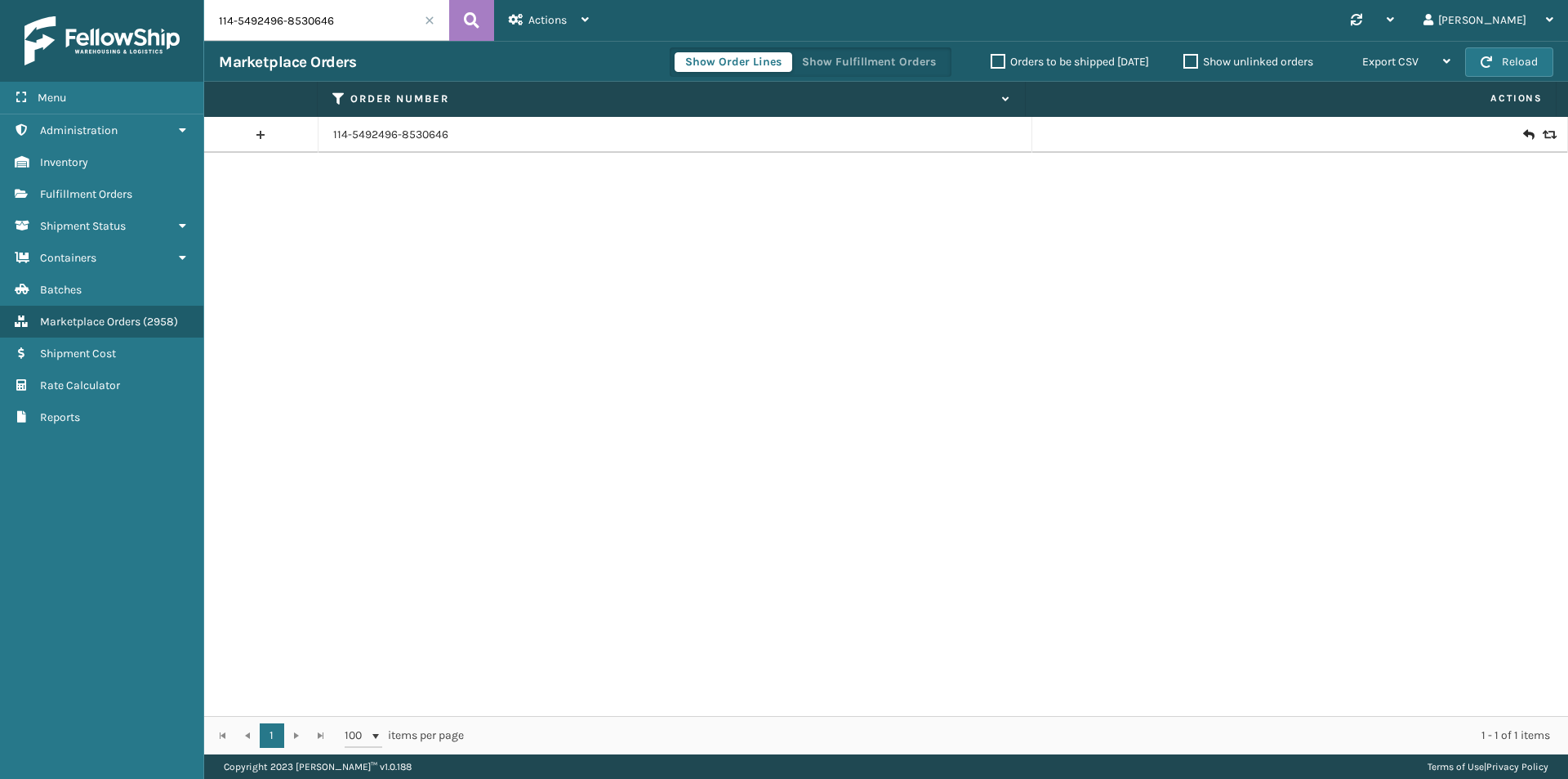
click at [369, 32] on input "114-5492496-8530646" at bounding box center [326, 20] width 245 height 41
paste input "2-7579397-1645028"
type input "112-7579397-1645028"
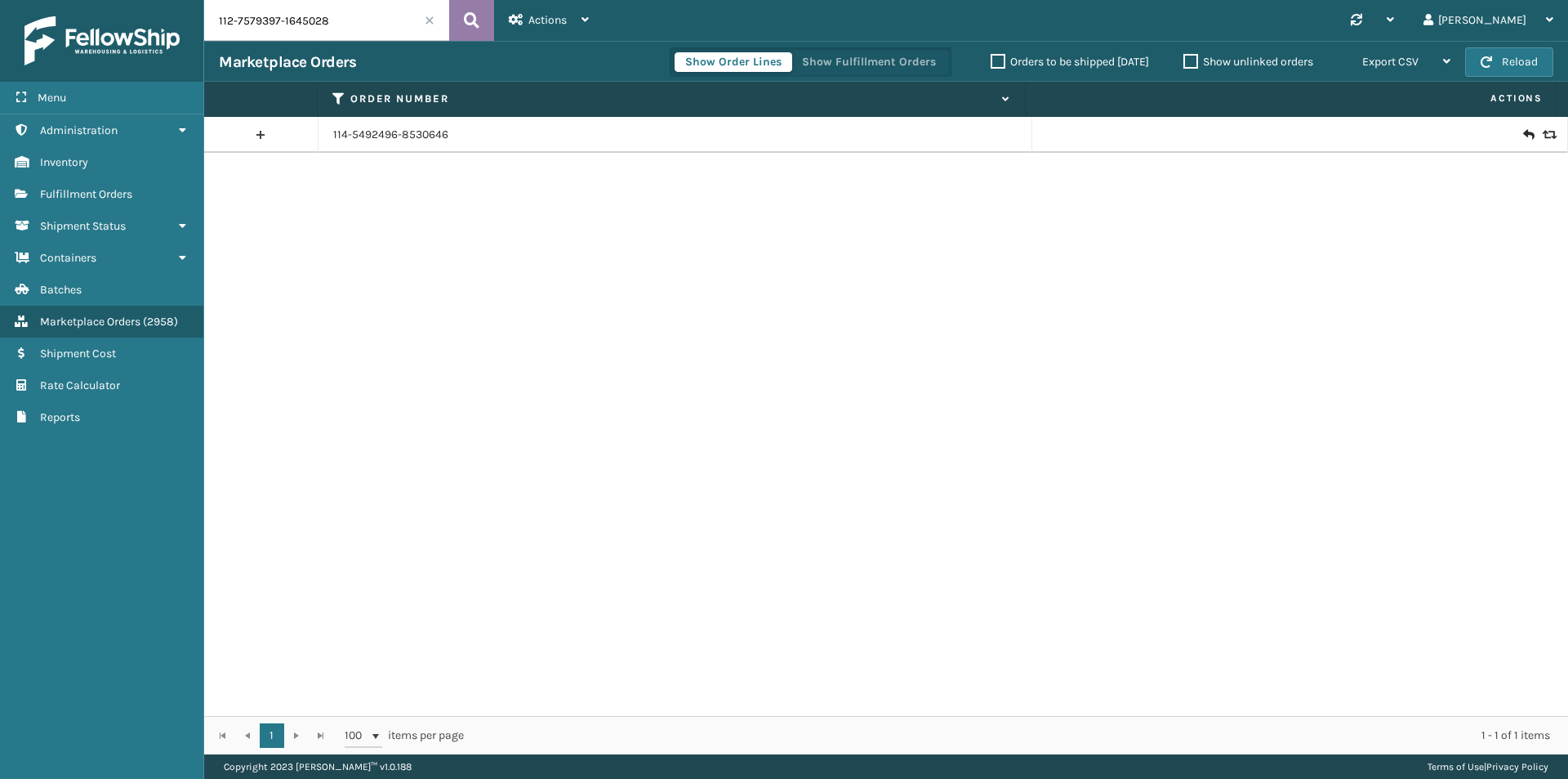
click at [479, 22] on button at bounding box center [471, 20] width 45 height 41
click at [1523, 129] on icon at bounding box center [1528, 135] width 10 height 16
